Goal: Task Accomplishment & Management: Use online tool/utility

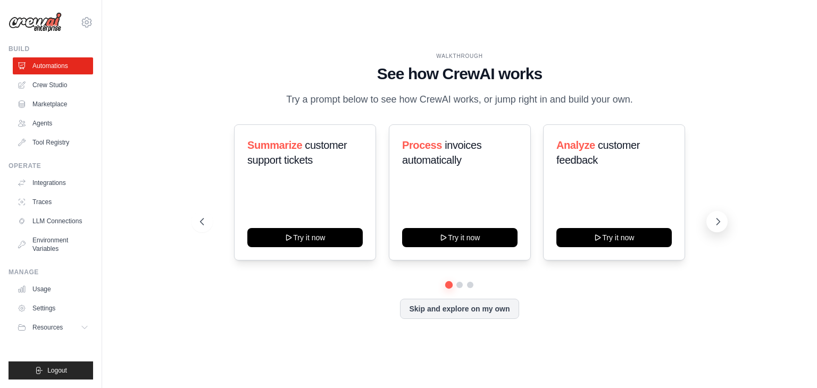
click at [710, 216] on button at bounding box center [716, 221] width 21 height 21
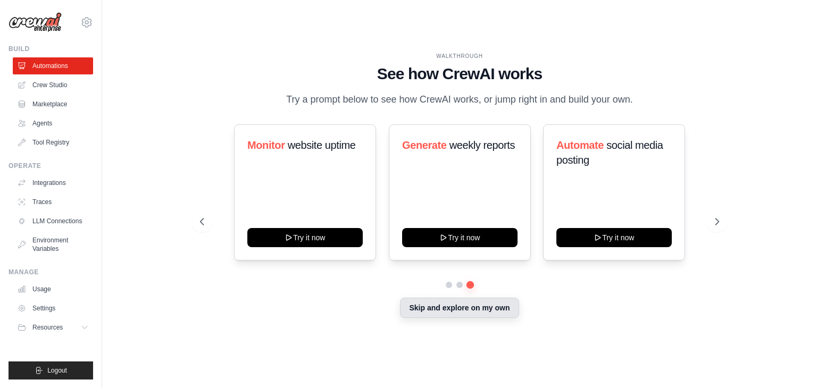
click at [449, 311] on button "Skip and explore on my own" at bounding box center [459, 308] width 119 height 20
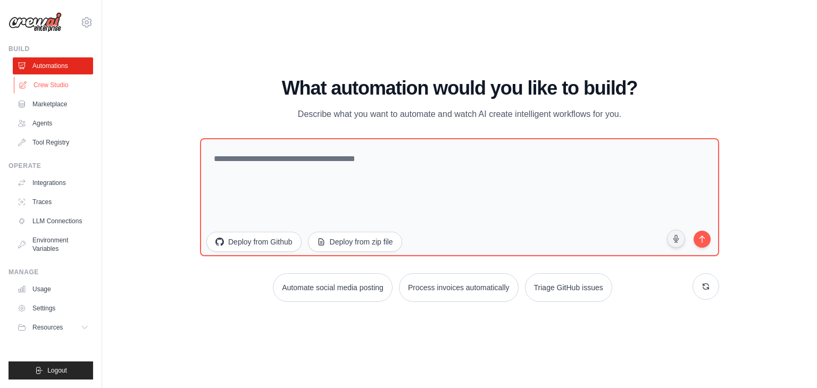
click at [48, 81] on link "Crew Studio" at bounding box center [54, 85] width 80 height 17
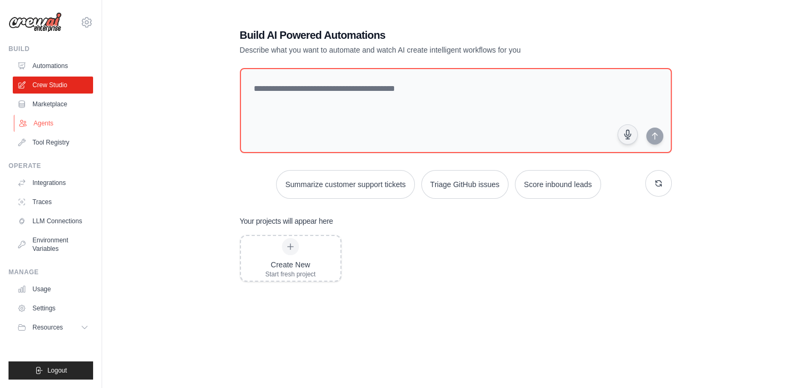
click at [45, 122] on link "Agents" at bounding box center [54, 123] width 80 height 17
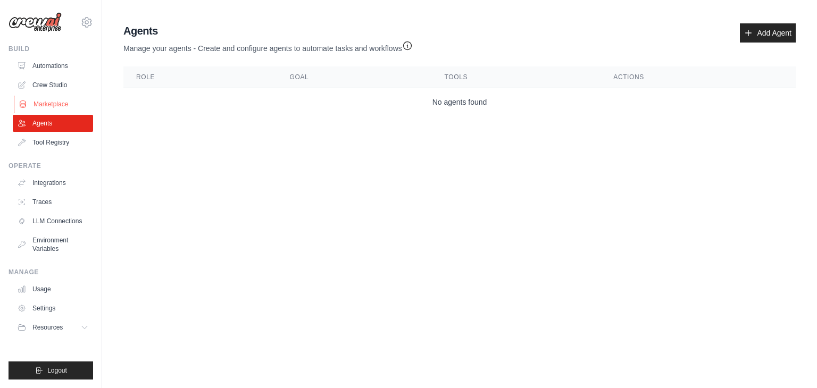
click at [57, 102] on link "Marketplace" at bounding box center [54, 104] width 80 height 17
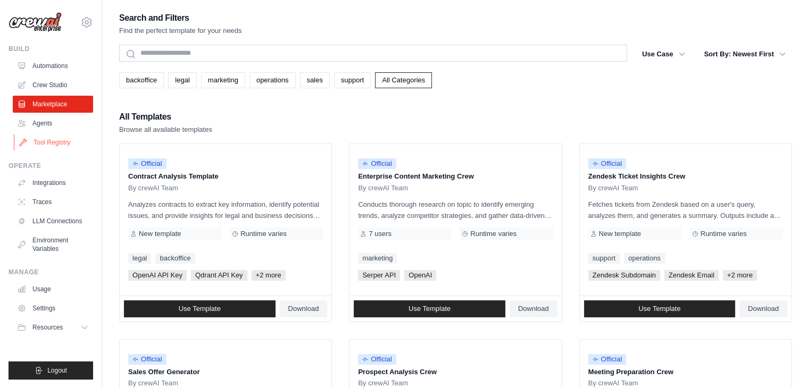
click at [72, 145] on link "Tool Registry" at bounding box center [54, 142] width 80 height 17
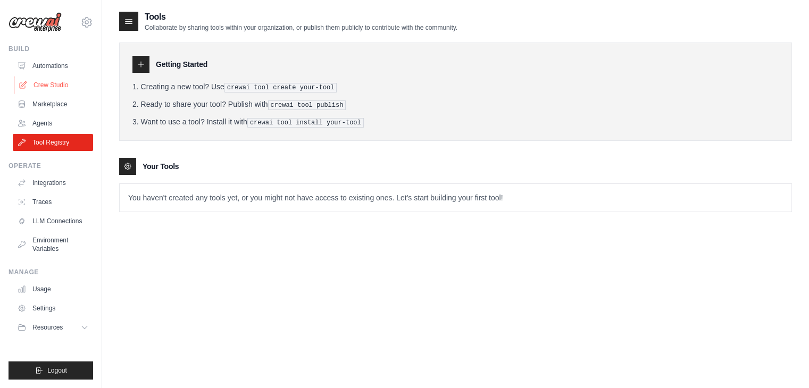
click at [58, 89] on link "Crew Studio" at bounding box center [54, 85] width 80 height 17
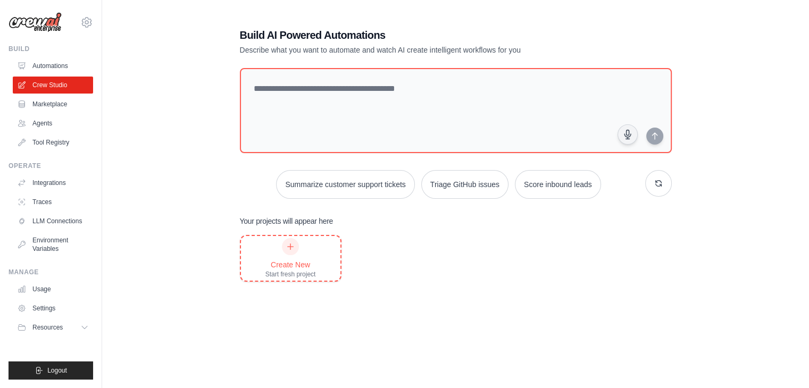
click at [292, 247] on icon at bounding box center [290, 246] width 9 height 9
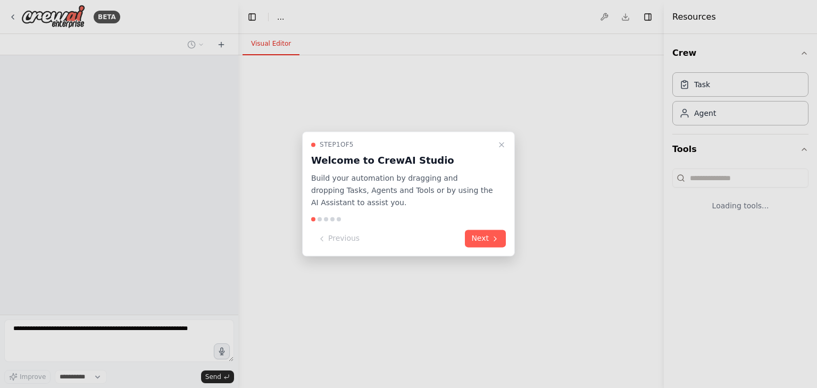
select select "****"
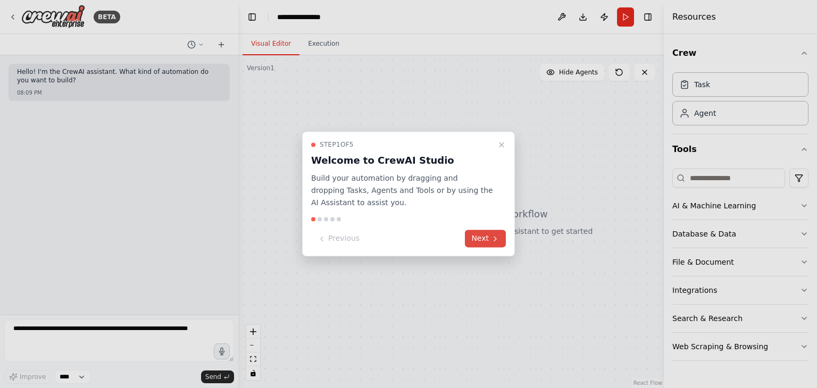
click at [482, 241] on button "Next" at bounding box center [485, 239] width 41 height 18
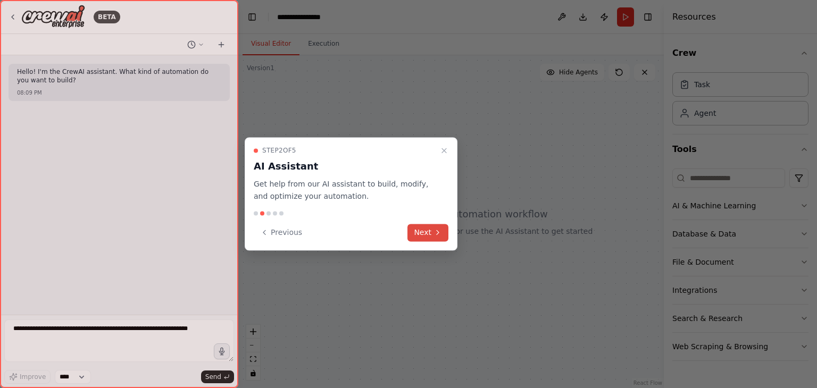
click at [425, 232] on button "Next" at bounding box center [427, 233] width 41 height 18
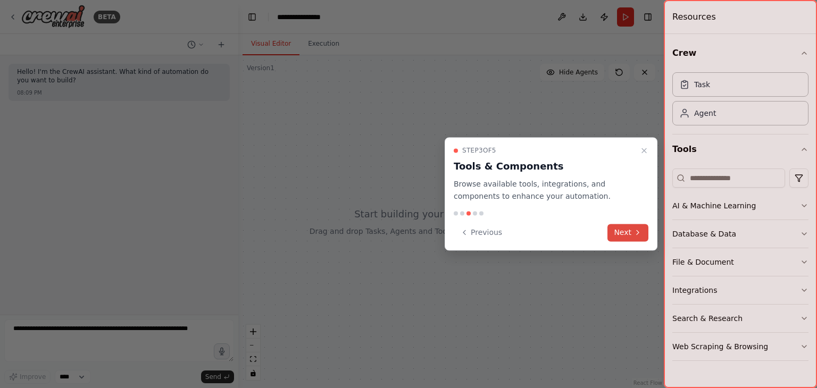
click at [640, 233] on icon at bounding box center [637, 232] width 9 height 9
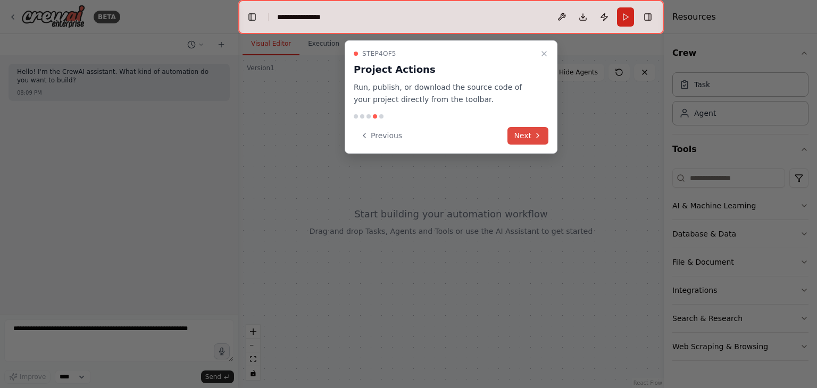
click at [525, 133] on button "Next" at bounding box center [527, 136] width 41 height 18
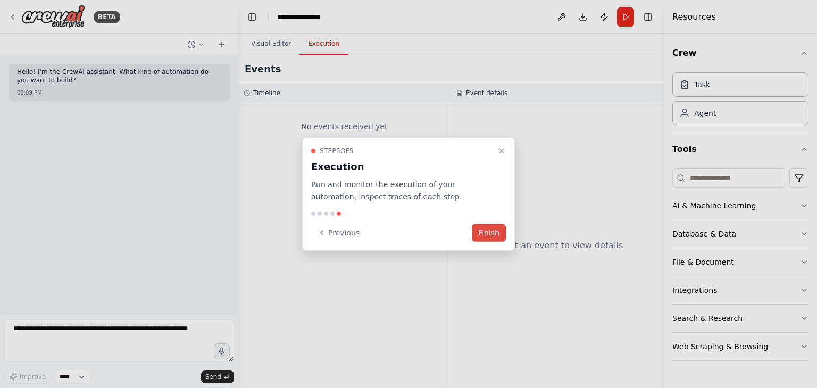
click at [491, 225] on button "Finish" at bounding box center [489, 233] width 34 height 18
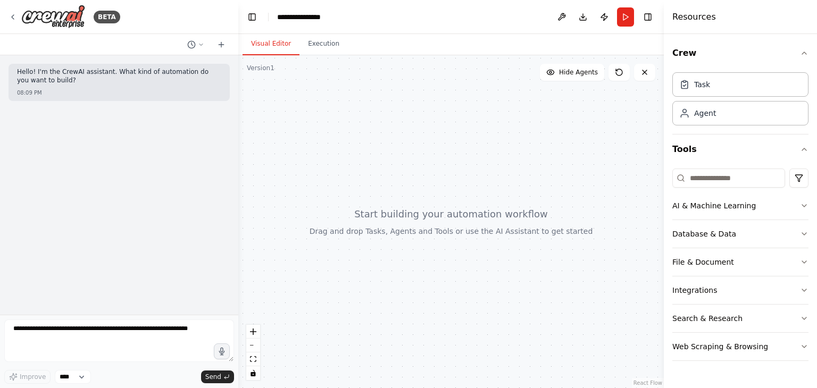
drag, startPoint x: 459, startPoint y: 222, endPoint x: 427, endPoint y: 166, distance: 64.1
click at [427, 166] on div at bounding box center [450, 221] width 425 height 333
click at [730, 88] on div "Task" at bounding box center [740, 84] width 136 height 24
click at [700, 120] on div "Agent" at bounding box center [740, 112] width 136 height 24
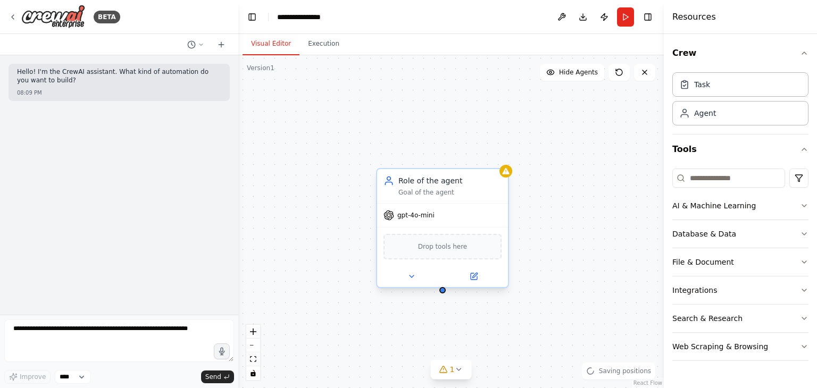
click at [443, 252] on div "Drop tools here" at bounding box center [442, 247] width 118 height 26
click at [419, 277] on button at bounding box center [411, 276] width 60 height 13
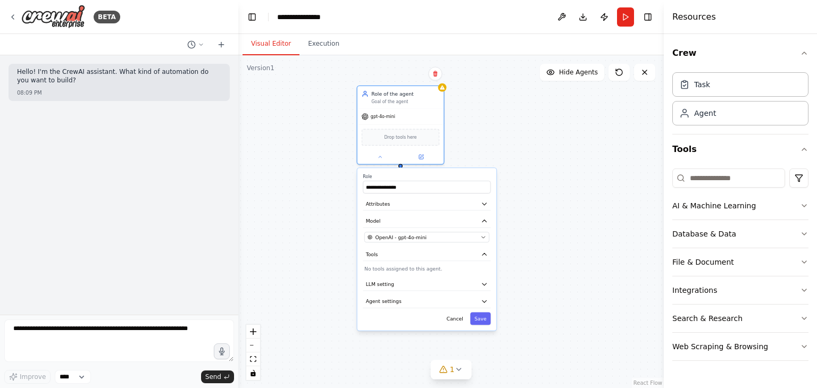
drag, startPoint x: 553, startPoint y: 262, endPoint x: 521, endPoint y: 166, distance: 100.9
click at [521, 166] on div "**********" at bounding box center [450, 221] width 425 height 333
click at [486, 284] on icon "button" at bounding box center [484, 284] width 7 height 7
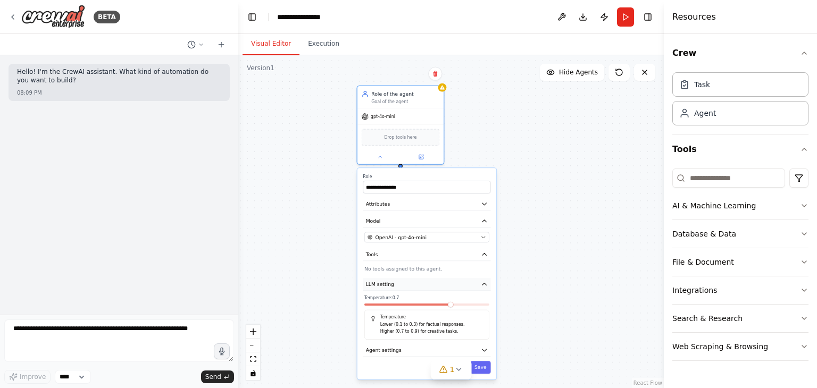
click at [486, 284] on icon "button" at bounding box center [484, 284] width 7 height 7
click at [480, 299] on button "Agent settings" at bounding box center [427, 301] width 128 height 13
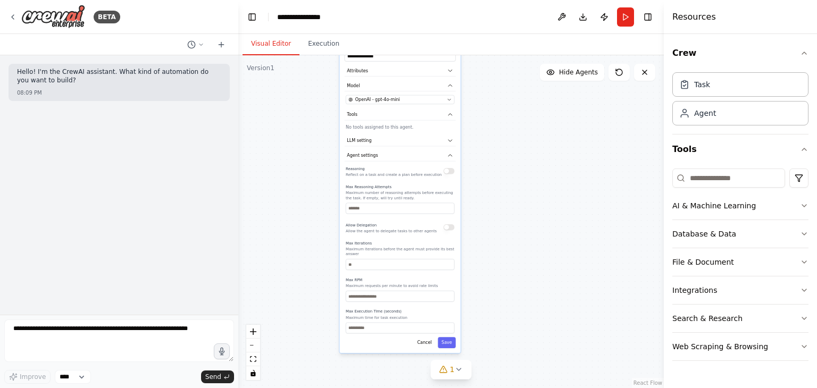
drag, startPoint x: 527, startPoint y: 310, endPoint x: 494, endPoint y: 226, distance: 90.2
click at [495, 166] on div "**********" at bounding box center [450, 221] width 425 height 333
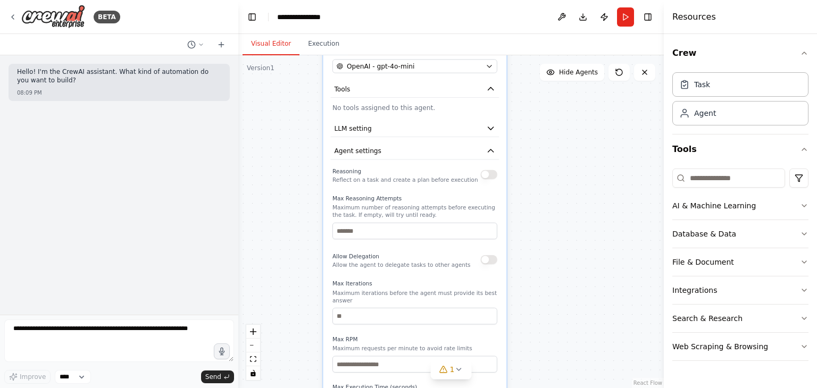
drag, startPoint x: 497, startPoint y: 258, endPoint x: 499, endPoint y: 205, distance: 53.2
click at [560, 296] on div "**********" at bounding box center [450, 221] width 425 height 333
click at [488, 156] on button "Agent settings" at bounding box center [414, 151] width 169 height 17
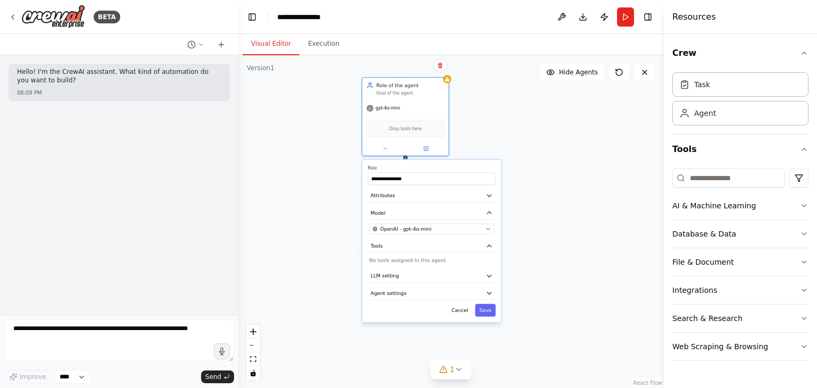
drag, startPoint x: 523, startPoint y: 152, endPoint x: 518, endPoint y: 294, distance: 142.5
click at [518, 294] on div "**********" at bounding box center [450, 221] width 425 height 333
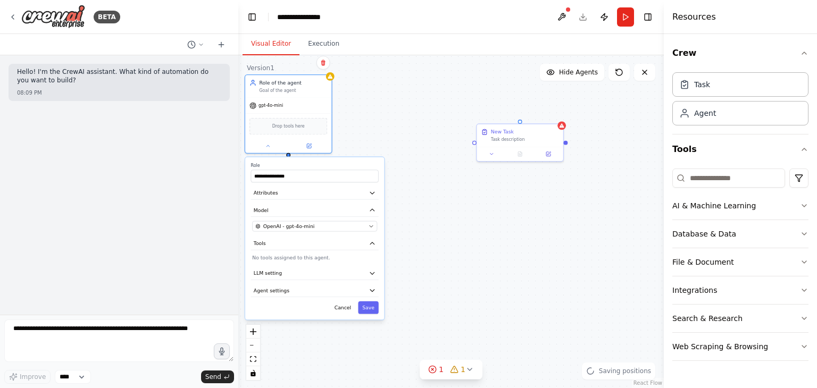
drag, startPoint x: 567, startPoint y: 172, endPoint x: 457, endPoint y: 169, distance: 110.1
click at [444, 171] on div "**********" at bounding box center [450, 221] width 425 height 333
click at [517, 131] on div "New Task" at bounding box center [519, 132] width 68 height 7
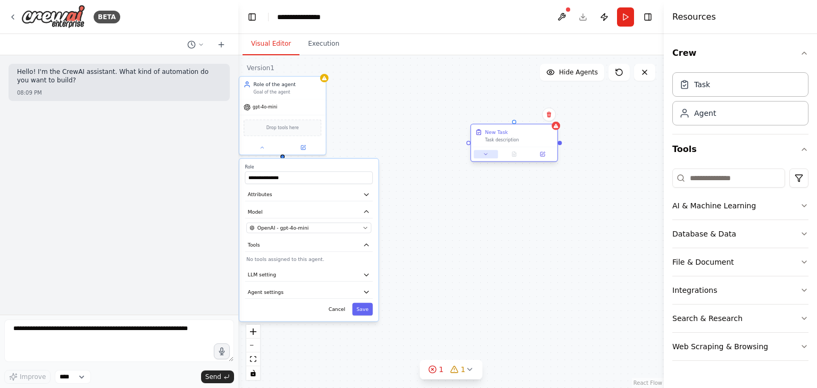
click at [485, 156] on icon at bounding box center [486, 155] width 6 height 6
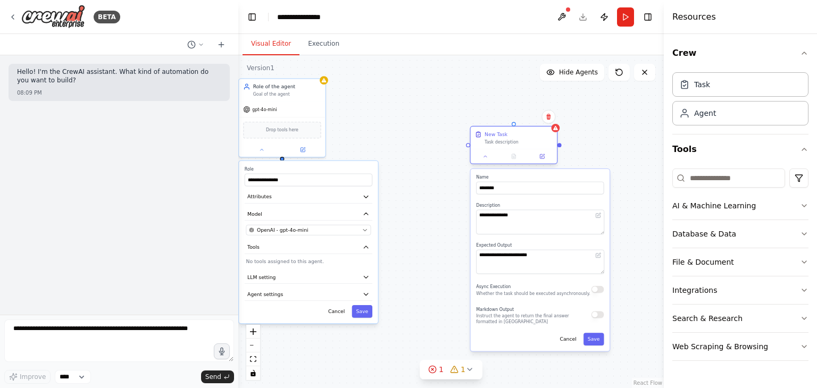
click at [488, 160] on div at bounding box center [513, 156] width 86 height 14
click at [482, 157] on icon at bounding box center [485, 157] width 6 height 6
click at [713, 206] on div "AI & Machine Learning" at bounding box center [713, 205] width 83 height 11
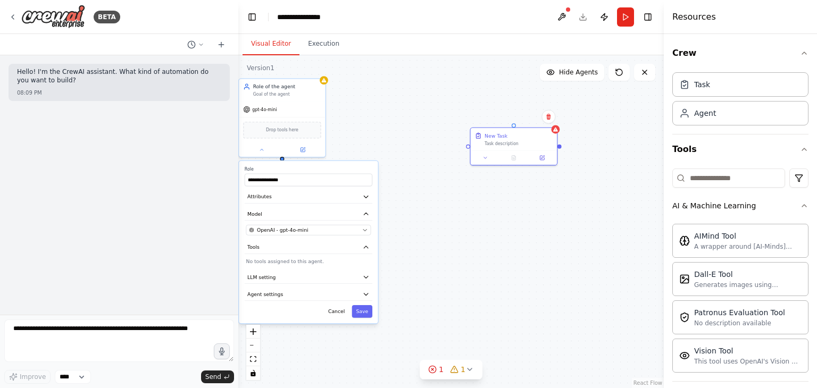
click at [802, 145] on div "Crew Task Agent Tools AI & Machine Learning AIMind Tool A wrapper around [AI-Mi…" at bounding box center [739, 211] width 153 height 354
click at [800, 148] on icon "button" at bounding box center [804, 149] width 9 height 9
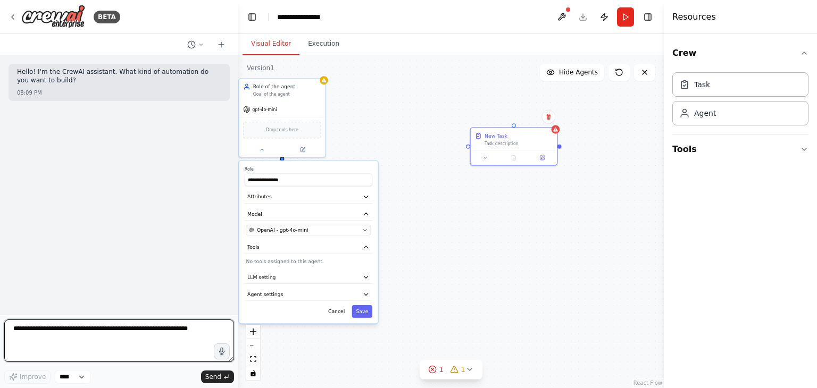
click at [128, 334] on textarea at bounding box center [119, 341] width 230 height 43
click at [192, 325] on textarea "**********" at bounding box center [119, 341] width 230 height 43
type textarea "**********"
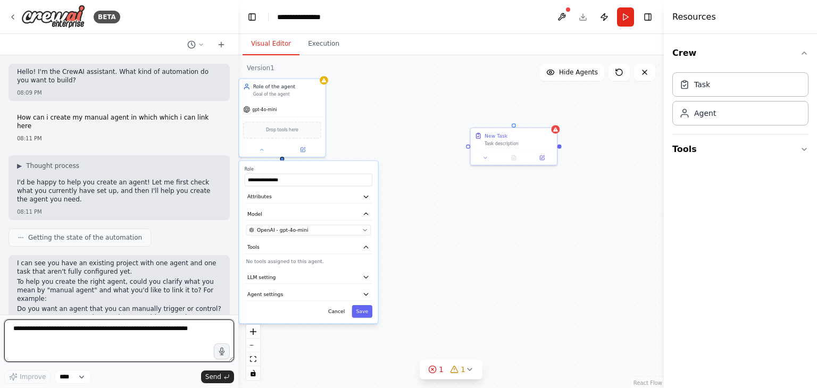
scroll to position [62, 0]
